Goal: Task Accomplishment & Management: Use online tool/utility

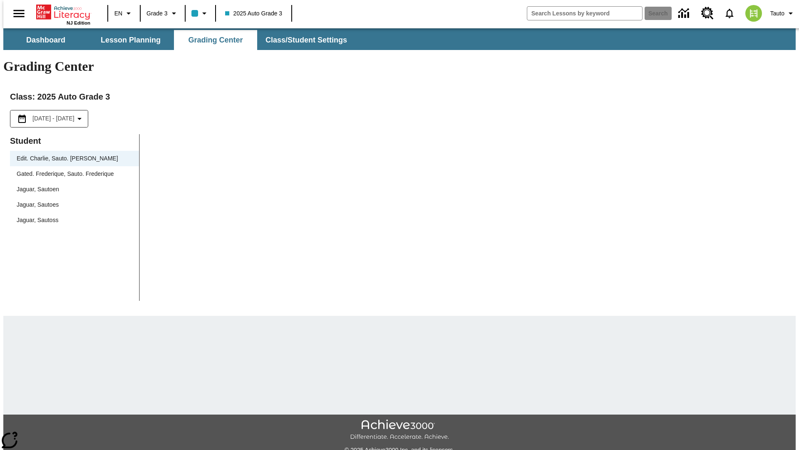
click at [72, 185] on span "Jaguar, Sautoen" at bounding box center [75, 189] width 116 height 9
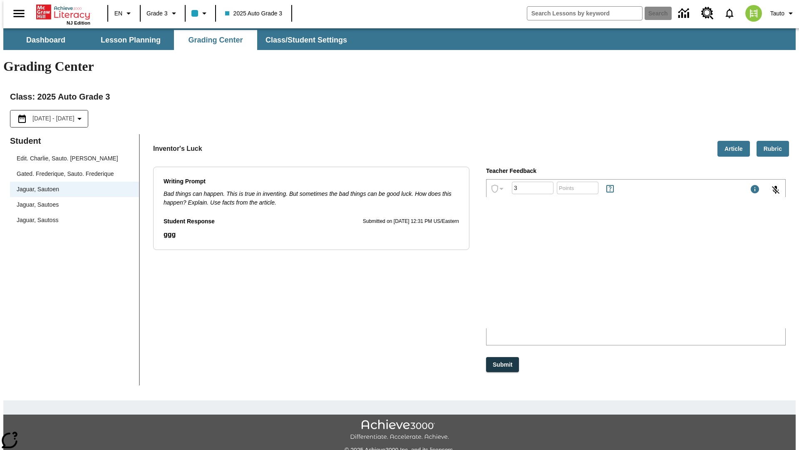
type input "3"
type input "10"
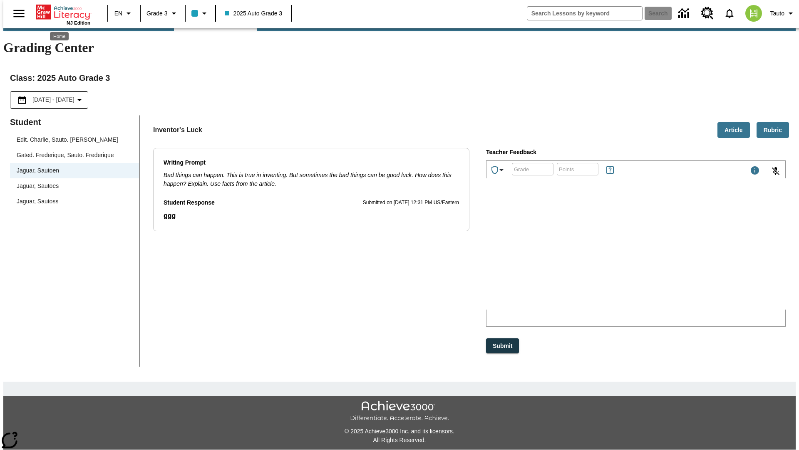
click at [608, 256] on p "Type your response here." at bounding box center [549, 254] width 118 height 7
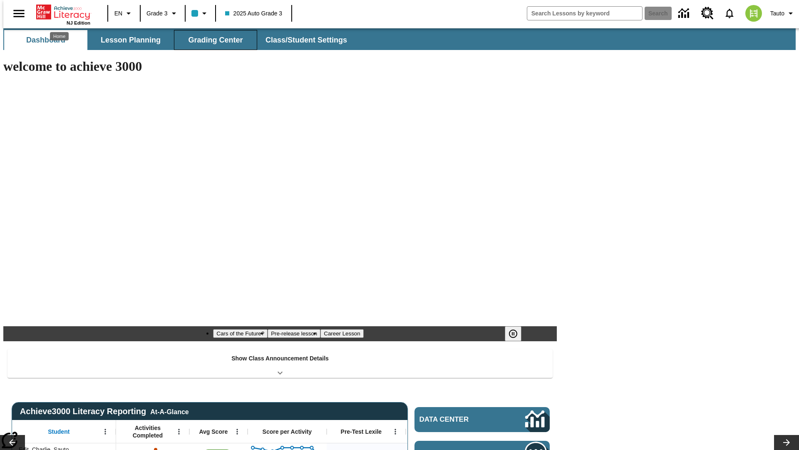
click at [212, 40] on button "Grading Center" at bounding box center [215, 40] width 83 height 20
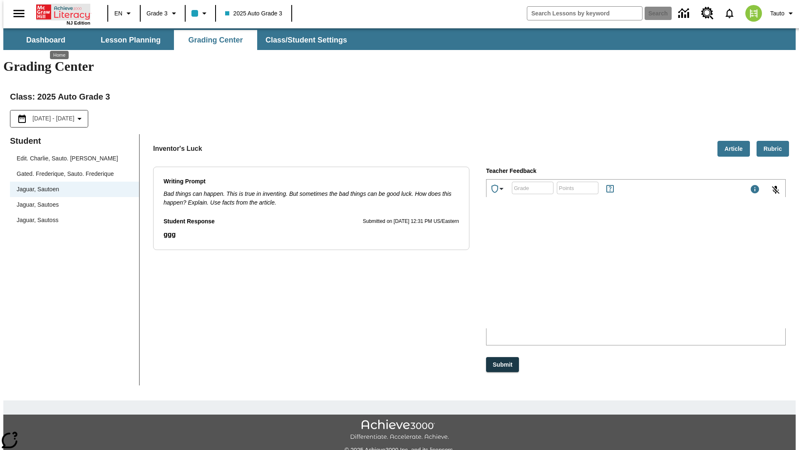
scroll to position [19, 0]
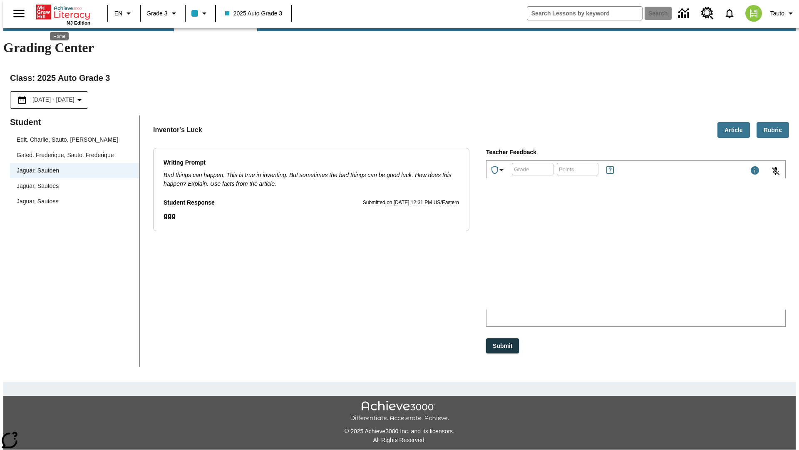
click at [608, 256] on p "pxOMw" at bounding box center [549, 254] width 118 height 7
